Goal: Find specific page/section: Find specific page/section

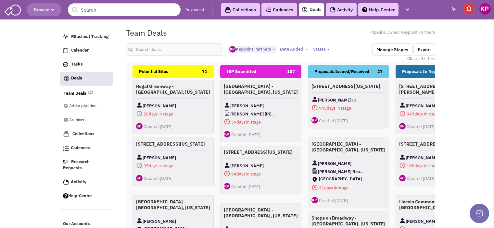
select select "1896"
select select
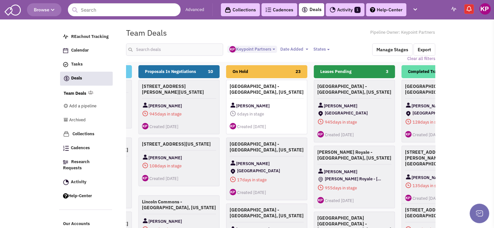
scroll to position [0, 257]
click at [344, 9] on link "Activity 1" at bounding box center [345, 9] width 39 height 13
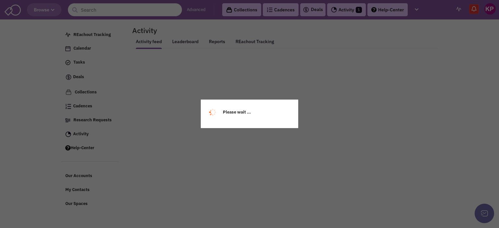
select select
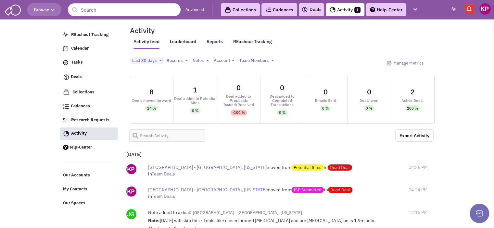
select select
click at [309, 11] on link "Deals" at bounding box center [311, 10] width 20 height 8
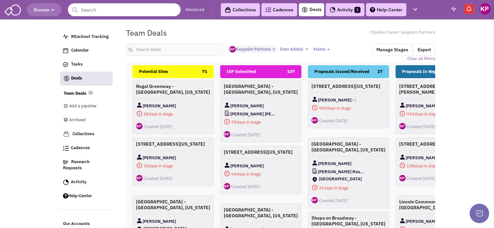
select select "1896"
select select
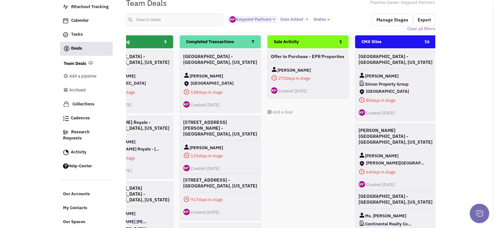
scroll to position [0, 479]
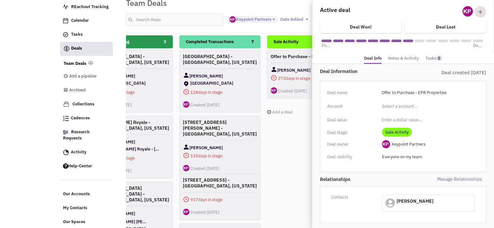
click at [409, 56] on link "Notes & Activity" at bounding box center [403, 58] width 31 height 9
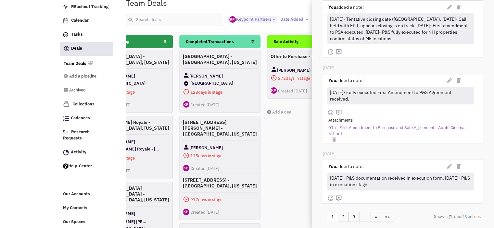
scroll to position [309, 0]
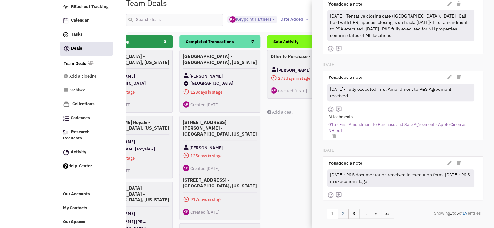
click at [342, 211] on link "2" at bounding box center [343, 214] width 11 height 11
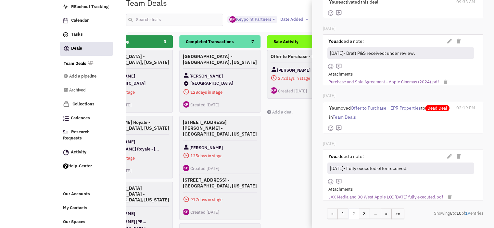
click at [349, 195] on link "LAX Media and 30 West Apple LOI 4.5.24 fully executed.pdf" at bounding box center [385, 197] width 115 height 6
click at [366, 216] on link "3" at bounding box center [364, 214] width 11 height 11
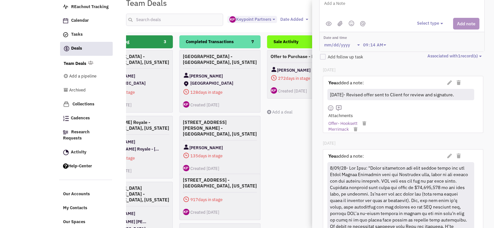
scroll to position [66, 0]
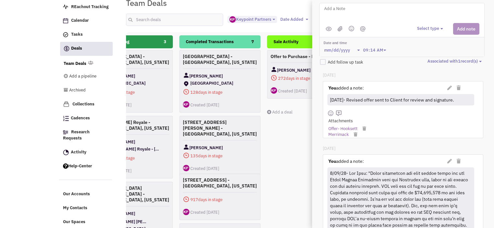
click at [362, 174] on div at bounding box center [400, 228] width 143 height 120
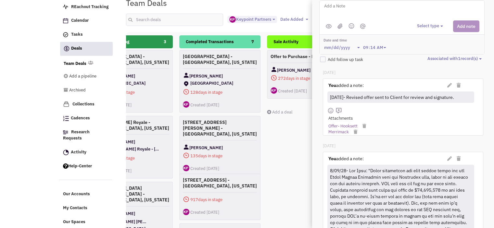
scroll to position [70, 0]
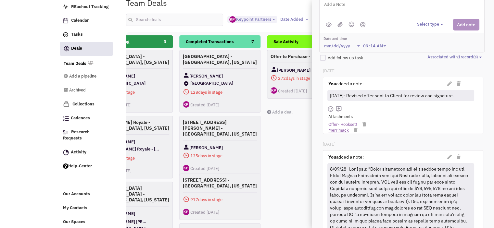
click at [334, 128] on link "Merrimack" at bounding box center [338, 131] width 20 height 6
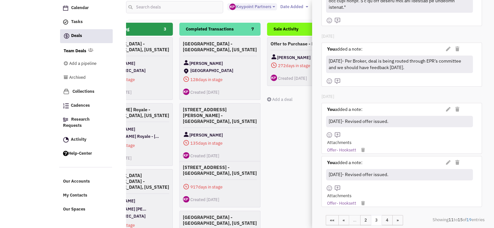
scroll to position [43, 0]
click at [387, 215] on link "4" at bounding box center [386, 220] width 11 height 11
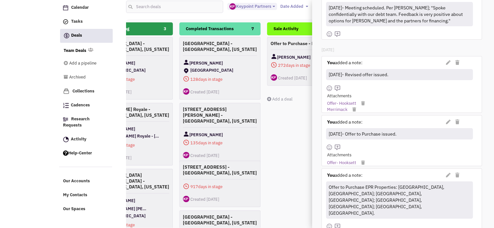
scroll to position [158, 1]
click at [338, 162] on link "Offer- Hooksett" at bounding box center [341, 163] width 29 height 6
click at [32, 56] on body "Browse Advanced Collections Cadences 0 Deals Activity 1 Help-Center Calendar" at bounding box center [247, 108] width 494 height 302
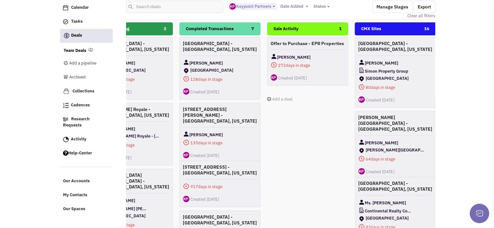
scroll to position [0, 0]
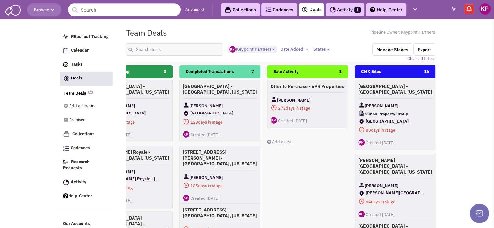
click at [341, 7] on link "Activity 1" at bounding box center [345, 9] width 39 height 13
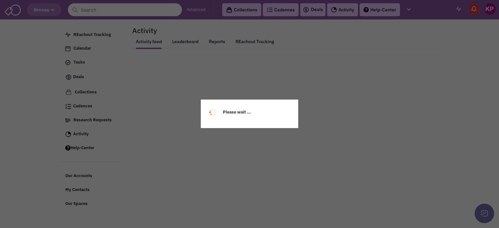
select select
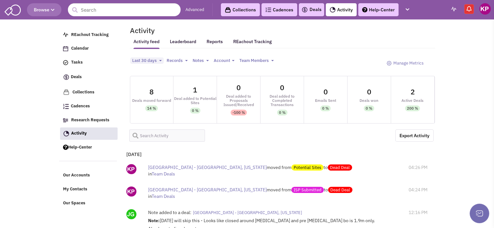
select select
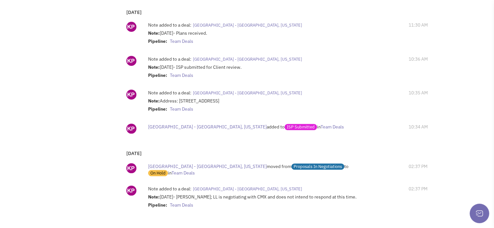
scroll to position [221, 0]
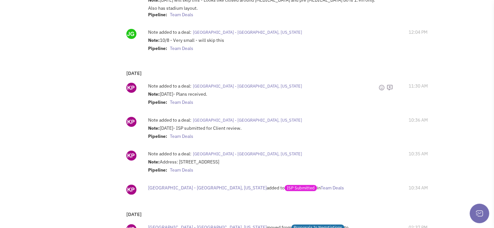
click at [215, 83] on span "[GEOGRAPHIC_DATA] - [GEOGRAPHIC_DATA], [US_STATE]" at bounding box center [247, 86] width 109 height 6
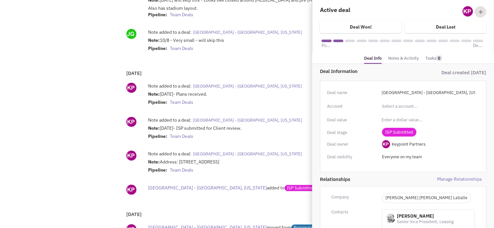
click at [401, 58] on link "Notes & Activity" at bounding box center [403, 58] width 31 height 9
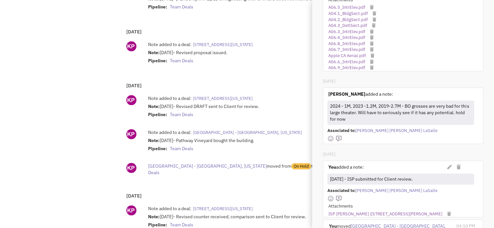
scroll to position [481, 0]
